Goal: Navigation & Orientation: Find specific page/section

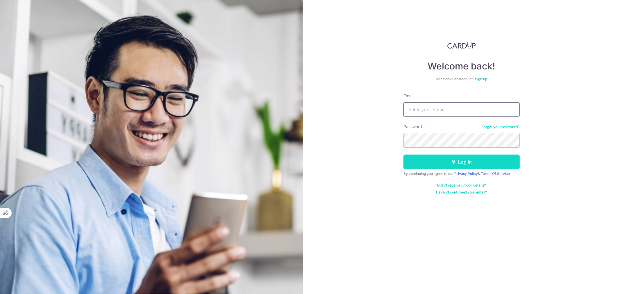
type input "ederxu.z@gmail.com"
click at [434, 165] on button "Log in" at bounding box center [462, 162] width 116 height 15
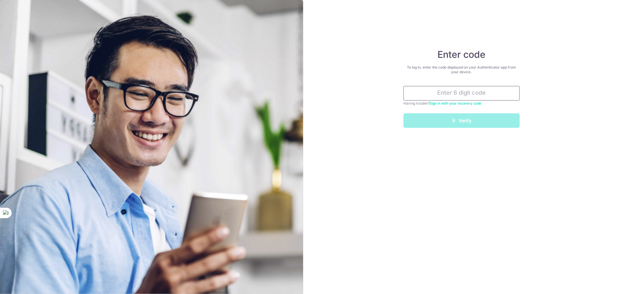
click at [472, 92] on input "text" at bounding box center [462, 93] width 116 height 15
click at [457, 95] on input "text" at bounding box center [462, 93] width 116 height 15
click at [434, 95] on input "text" at bounding box center [462, 93] width 116 height 15
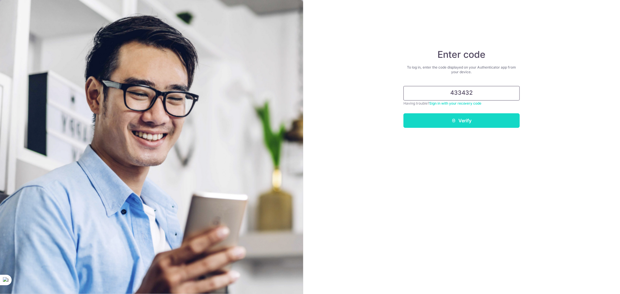
type input "433432"
click at [492, 121] on button "Verify" at bounding box center [462, 120] width 116 height 15
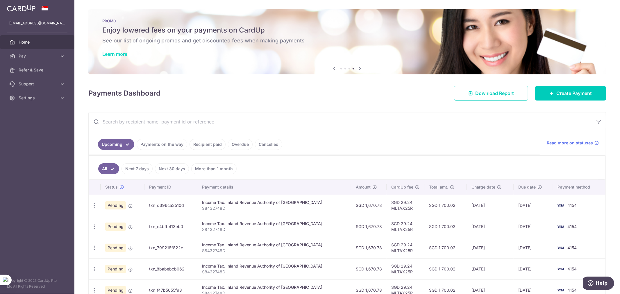
click at [120, 53] on link "Learn more" at bounding box center [114, 54] width 25 height 6
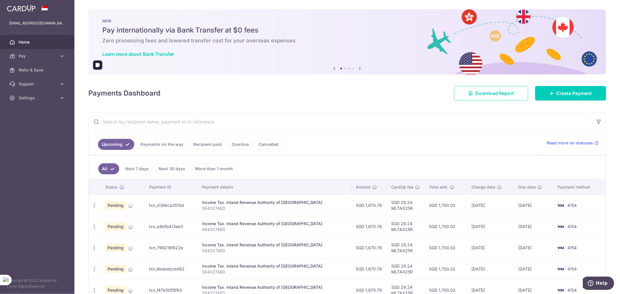
click at [358, 67] on icon at bounding box center [360, 68] width 7 height 7
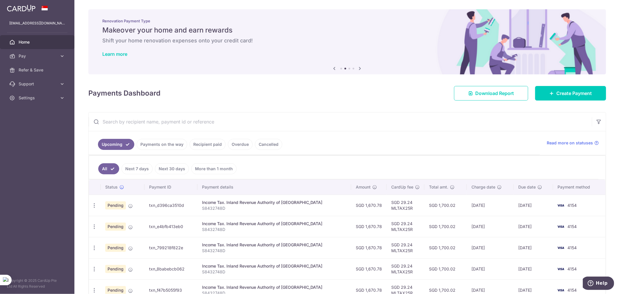
click at [358, 67] on icon at bounding box center [360, 68] width 7 height 7
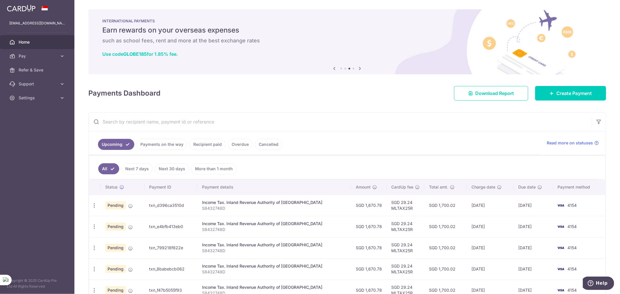
click at [358, 67] on icon at bounding box center [360, 68] width 7 height 7
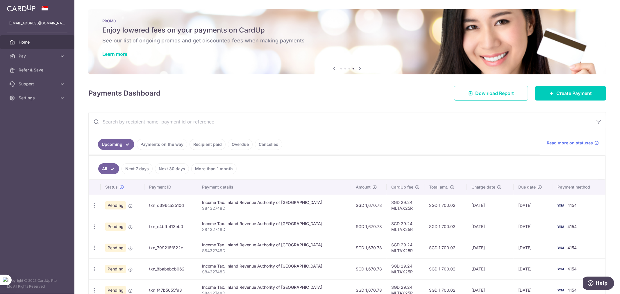
click at [358, 67] on icon at bounding box center [360, 68] width 7 height 7
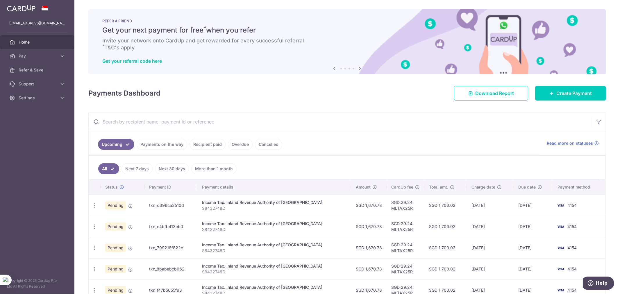
click at [358, 67] on icon at bounding box center [360, 68] width 7 height 7
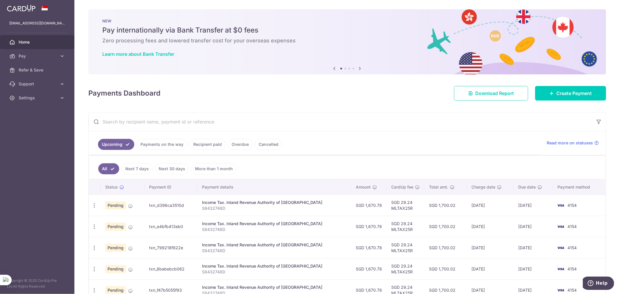
click at [358, 67] on icon at bounding box center [360, 68] width 7 height 7
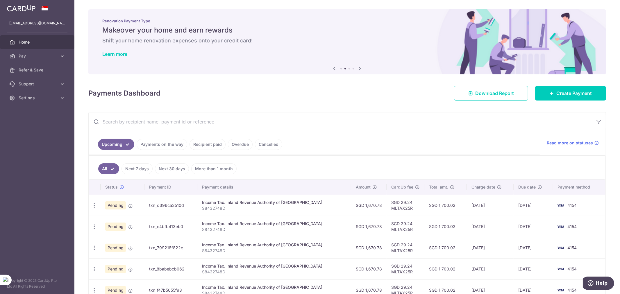
click at [358, 67] on icon at bounding box center [360, 68] width 7 height 7
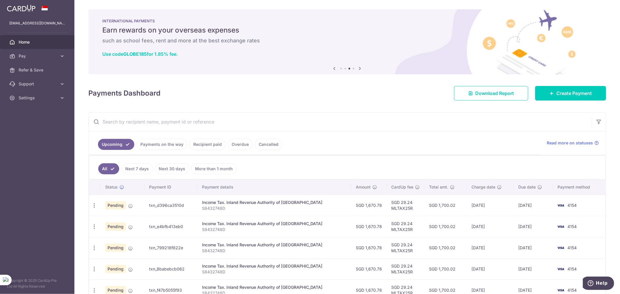
click at [358, 67] on icon at bounding box center [360, 68] width 7 height 7
